Goal: Task Accomplishment & Management: Manage account settings

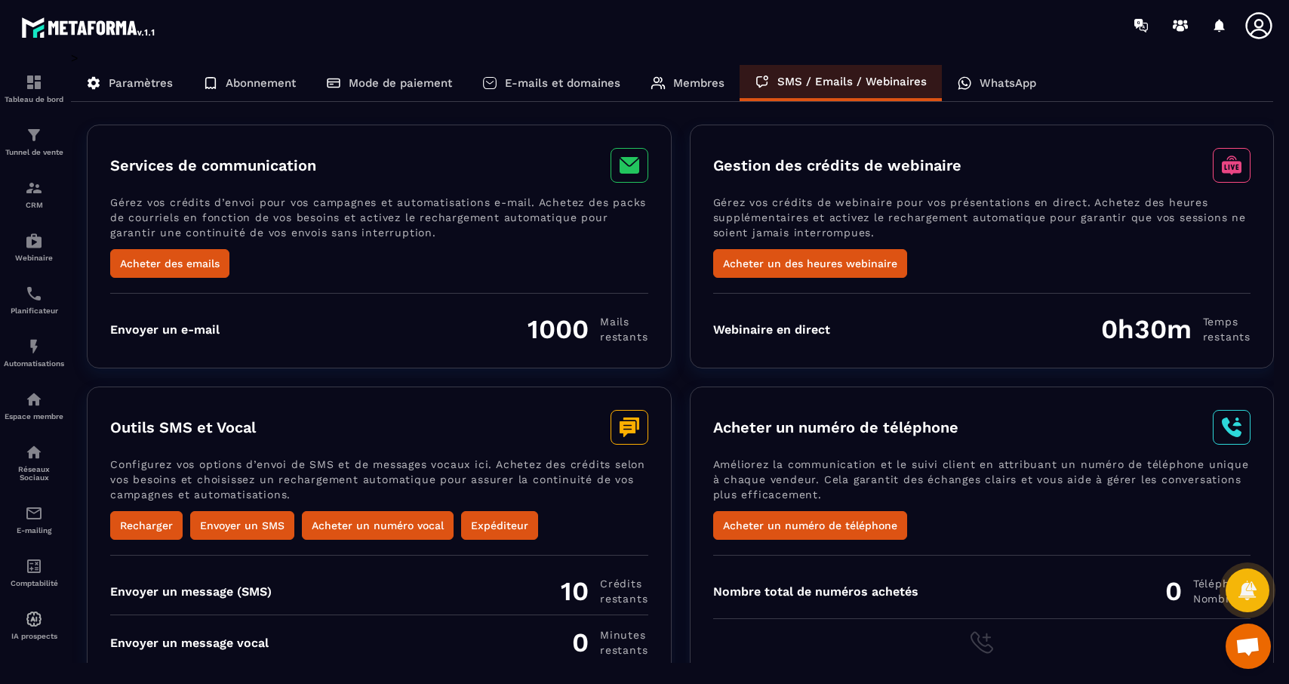
scroll to position [775, 0]
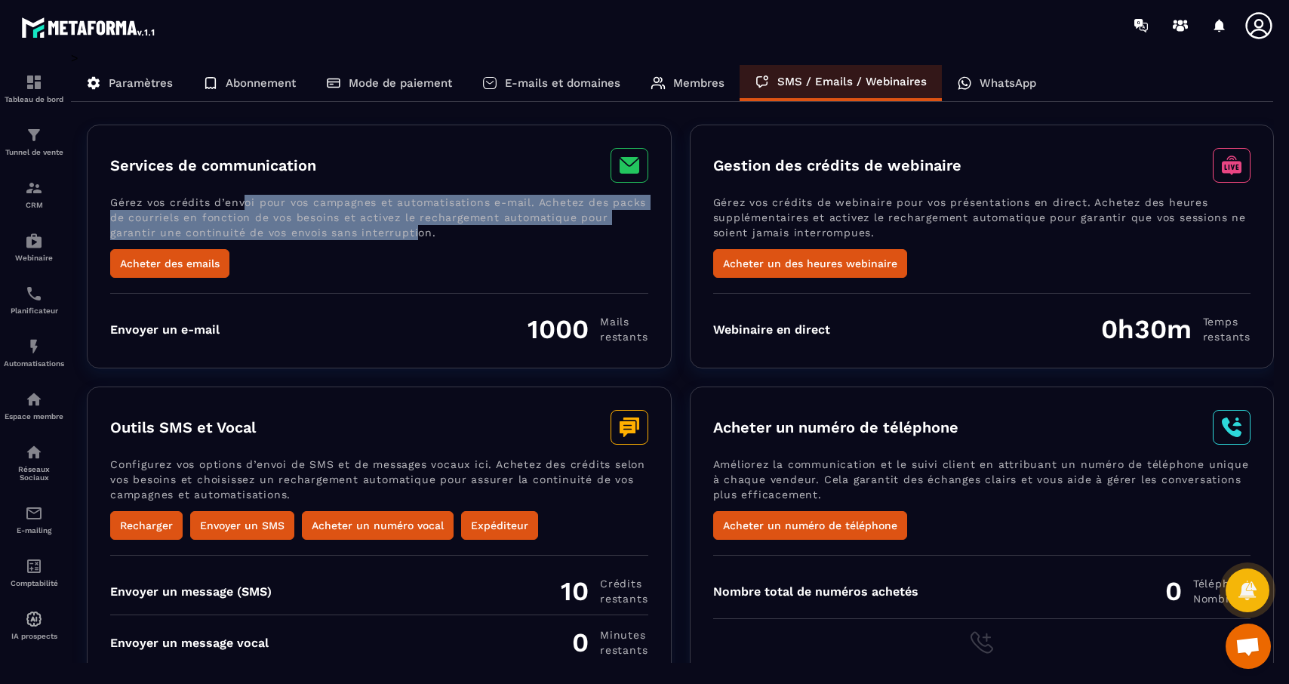
drag, startPoint x: 243, startPoint y: 205, endPoint x: 414, endPoint y: 241, distance: 175.2
click at [414, 241] on p "Gérez vos crédits d’envoi pour vos campagnes et automatisations e-mail. Achetez…" at bounding box center [379, 222] width 538 height 54
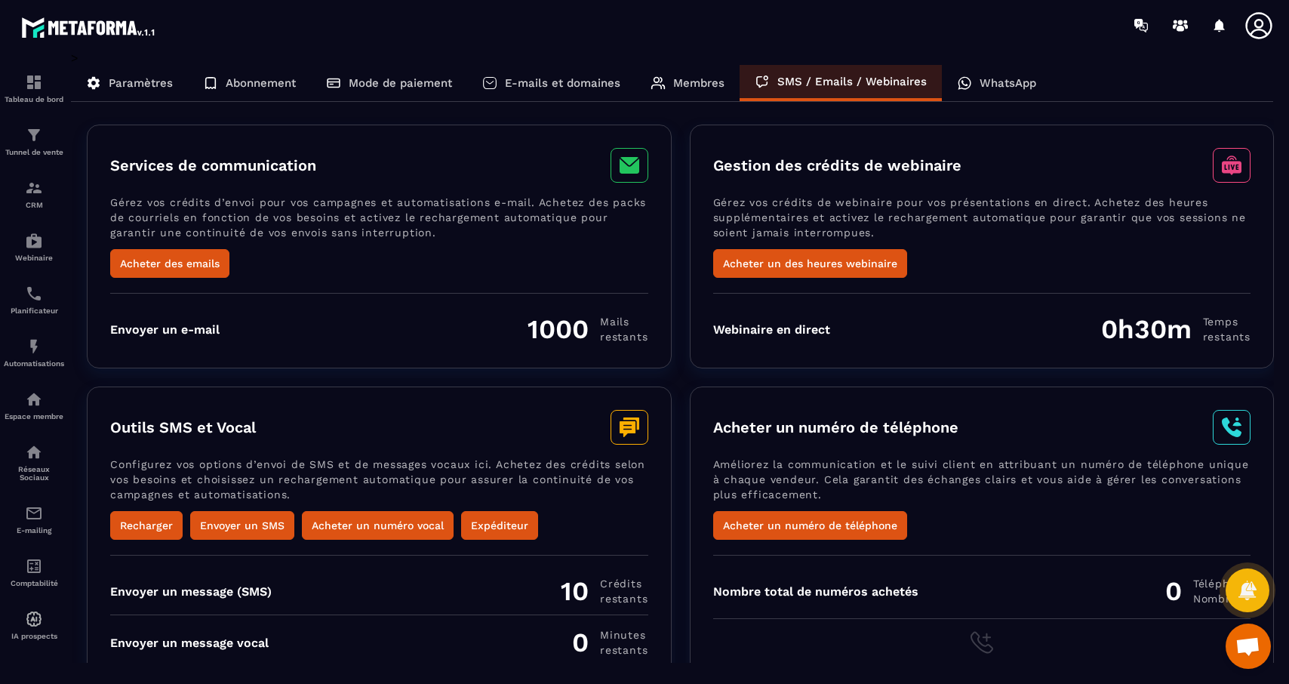
click at [991, 79] on p "WhatsApp" at bounding box center [1008, 83] width 57 height 14
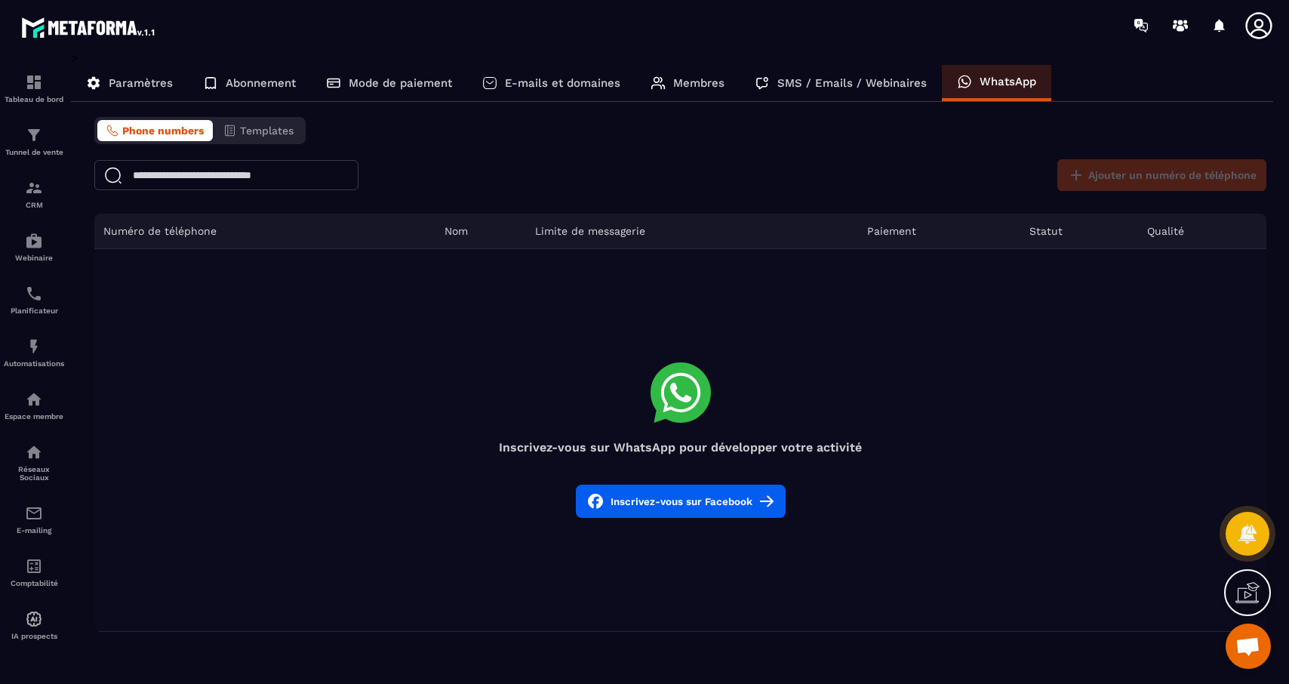
click at [168, 162] on input "text" at bounding box center [226, 175] width 264 height 30
click at [128, 111] on div "> Paramètres Abonnement Mode de paiement E-mails et domaines Membres SMS / Emai…" at bounding box center [672, 341] width 1203 height 581
click at [188, 75] on div "Paramètres" at bounding box center [249, 83] width 123 height 36
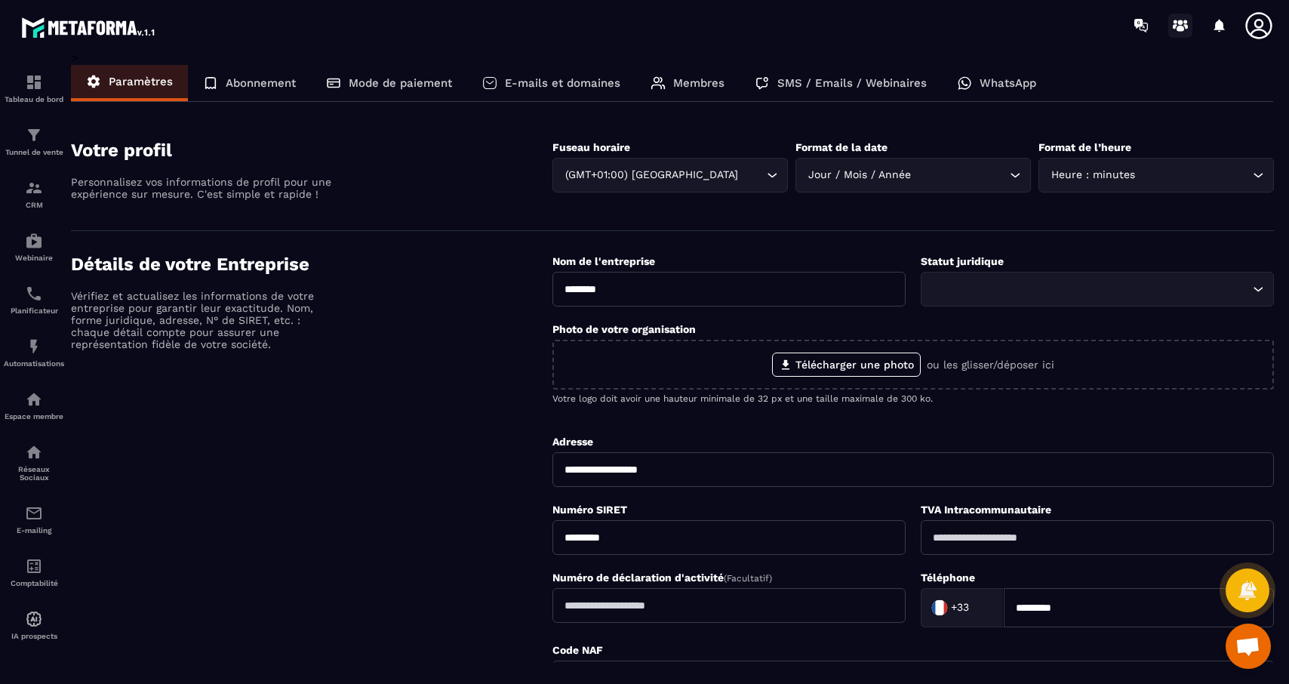
click at [1182, 23] on circle at bounding box center [1181, 22] width 5 height 5
click at [846, 85] on p "SMS / Emails / Webinaires" at bounding box center [852, 83] width 149 height 14
